Goal: Navigation & Orientation: Find specific page/section

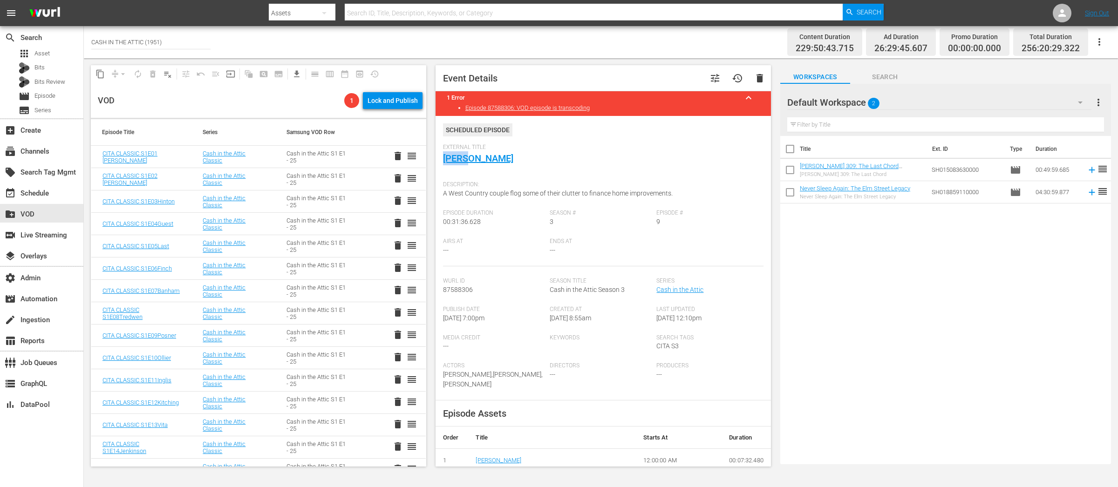
scroll to position [1969, 0]
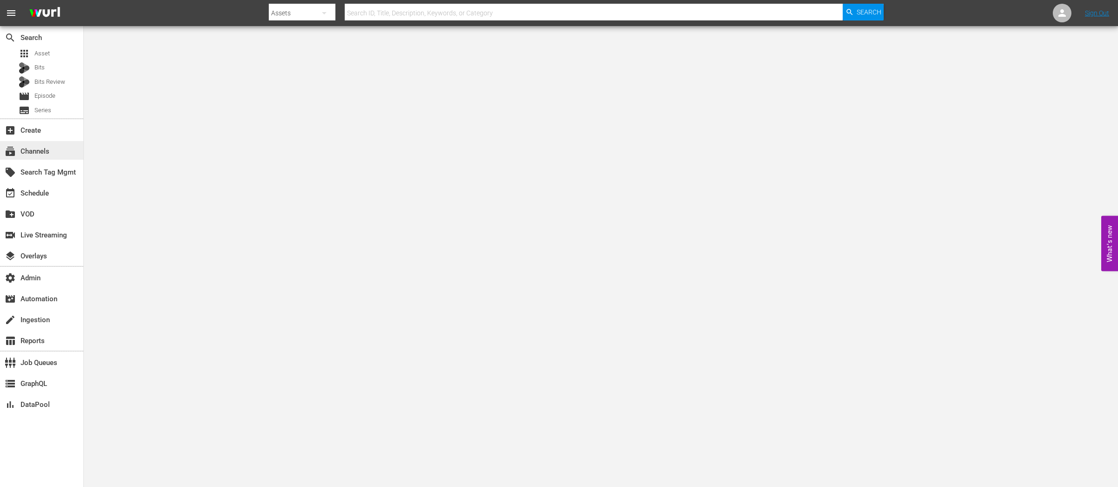
click at [38, 151] on div "subscriptions Channels" at bounding box center [26, 150] width 52 height 8
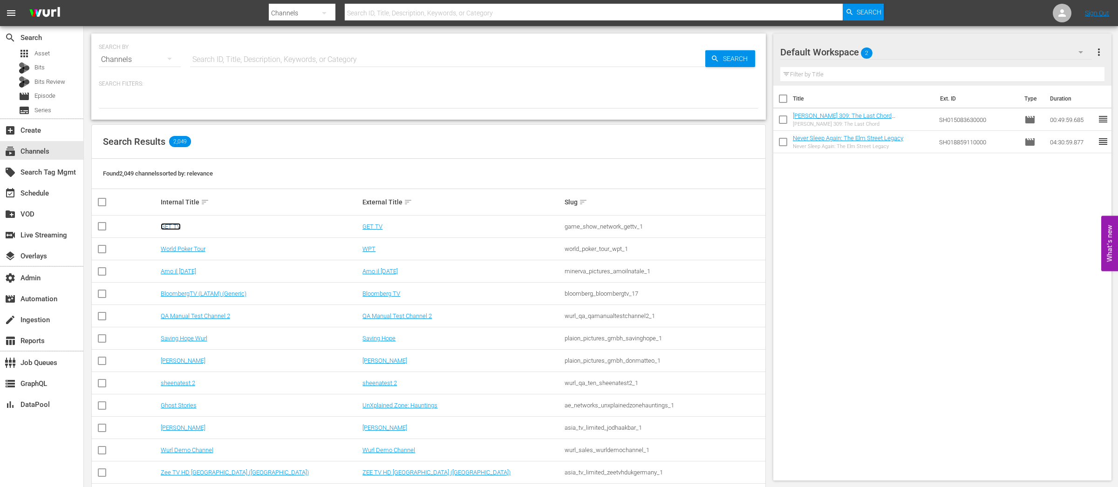
click at [170, 224] on link "GET TV" at bounding box center [171, 226] width 20 height 7
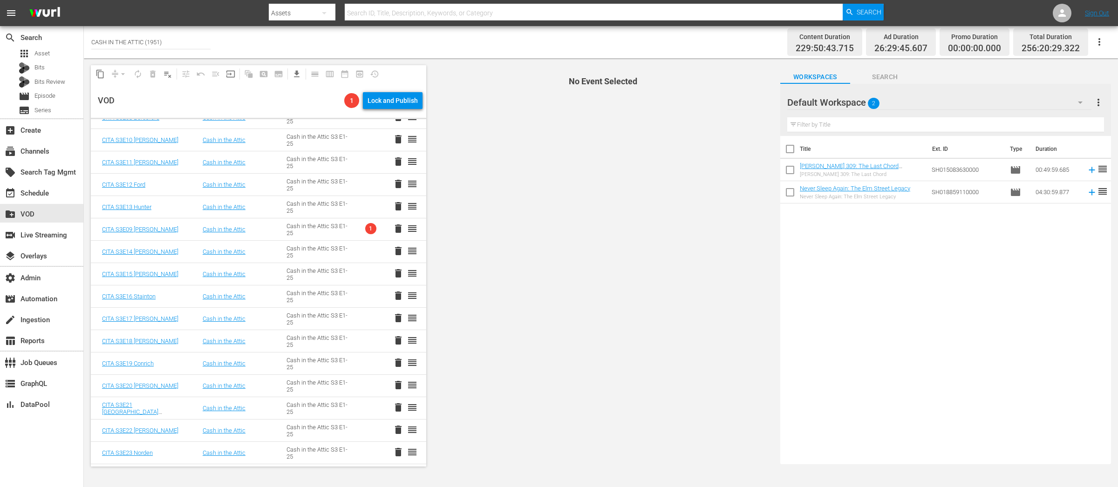
scroll to position [1915, 0]
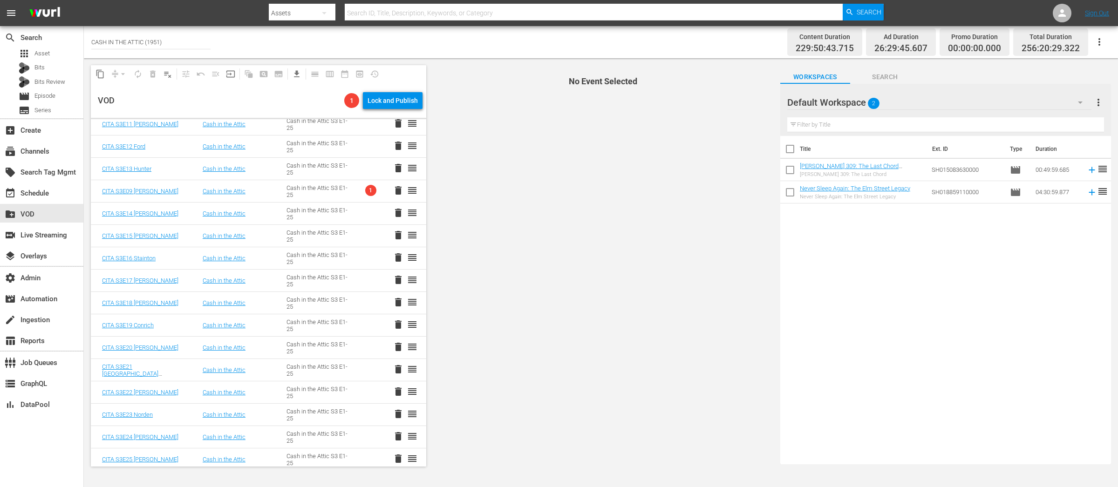
scroll to position [1955, 0]
click at [351, 190] on td "Cash in the Attic S3 E1-25" at bounding box center [317, 192] width 84 height 22
